Goal: Transaction & Acquisition: Purchase product/service

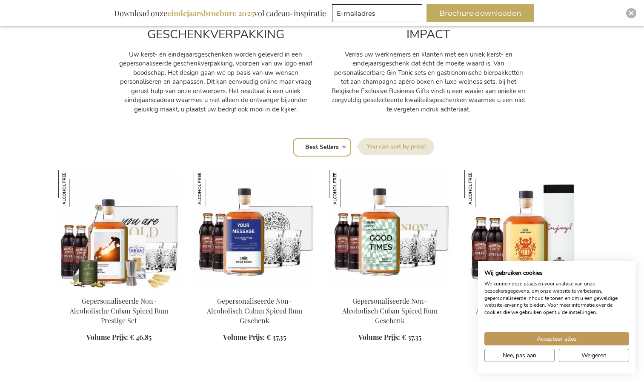
scroll to position [510, 0]
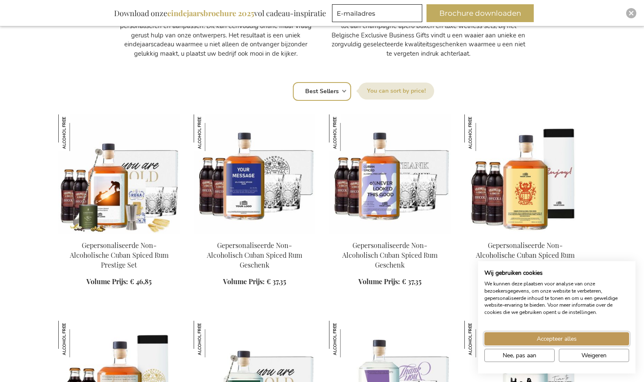
click at [568, 340] on span "Accepteer alles" at bounding box center [556, 338] width 40 height 9
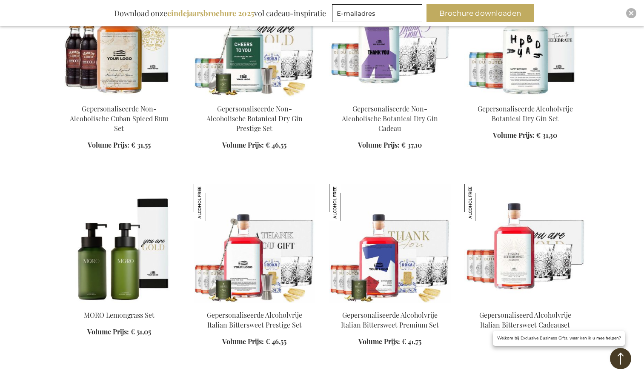
scroll to position [978, 0]
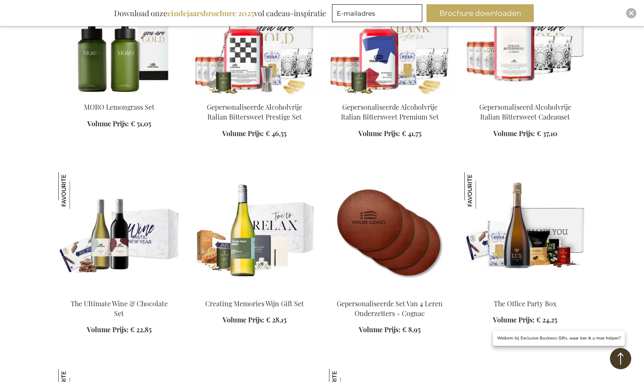
scroll to position [1148, 0]
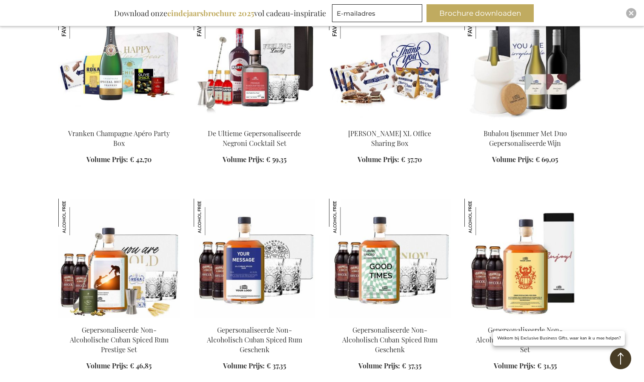
scroll to position [2509, 0]
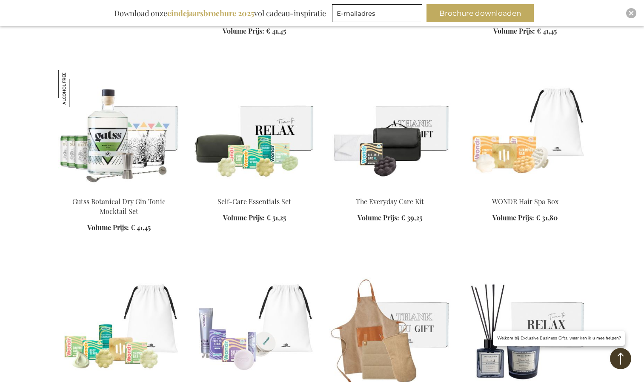
scroll to position [3920, 0]
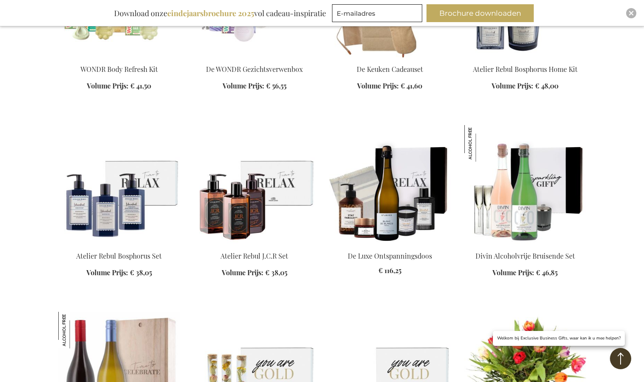
scroll to position [4264, 0]
